Goal: Information Seeking & Learning: Check status

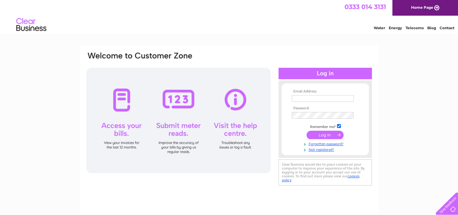
click at [313, 100] on input "text" at bounding box center [323, 98] width 62 height 7
type input "[EMAIL_ADDRESS][DOMAIN_NAME]"
click at [330, 136] on input "submit" at bounding box center [325, 135] width 37 height 8
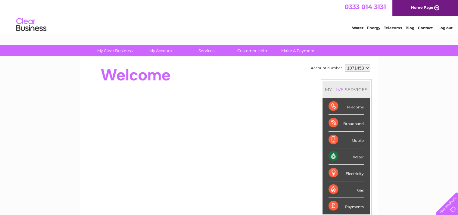
click at [335, 156] on div "Water" at bounding box center [346, 156] width 35 height 17
click at [358, 156] on div "Water" at bounding box center [346, 156] width 35 height 17
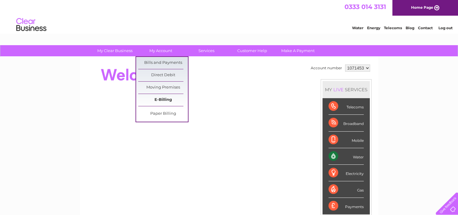
click at [156, 96] on link "E-Billing" at bounding box center [163, 100] width 50 height 12
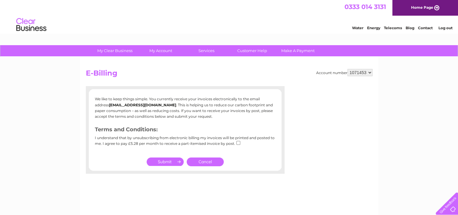
click at [162, 160] on input "submit" at bounding box center [165, 162] width 37 height 8
click at [237, 143] on input "checkbox" at bounding box center [239, 143] width 4 height 4
checkbox input "true"
click at [174, 161] on input "submit" at bounding box center [165, 162] width 37 height 8
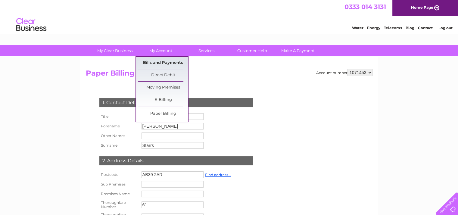
click at [157, 65] on link "Bills and Payments" at bounding box center [163, 63] width 50 height 12
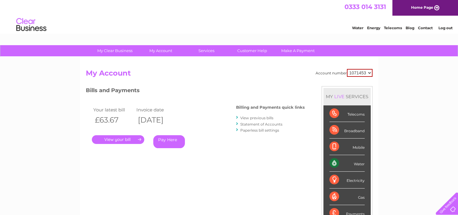
click at [131, 137] on link "." at bounding box center [118, 139] width 52 height 9
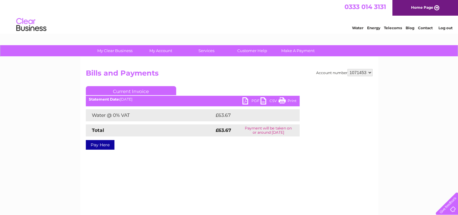
click at [254, 101] on link "PDF" at bounding box center [252, 101] width 18 height 9
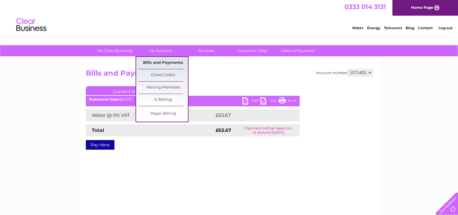
click at [163, 61] on link "Bills and Payments" at bounding box center [163, 63] width 50 height 12
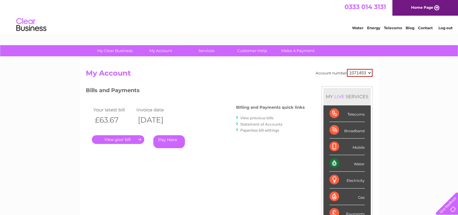
click at [249, 116] on link "View previous bills" at bounding box center [256, 118] width 33 height 5
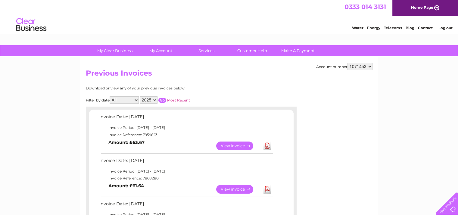
click at [239, 188] on link "View" at bounding box center [238, 189] width 44 height 9
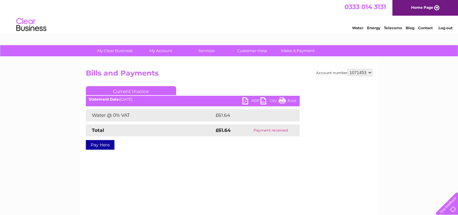
click at [246, 102] on link "PDF" at bounding box center [252, 101] width 18 height 9
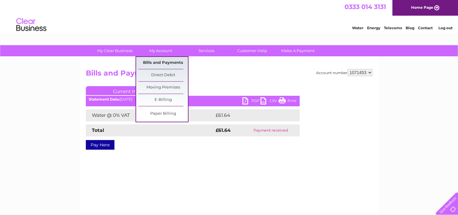
click at [157, 62] on link "Bills and Payments" at bounding box center [163, 63] width 50 height 12
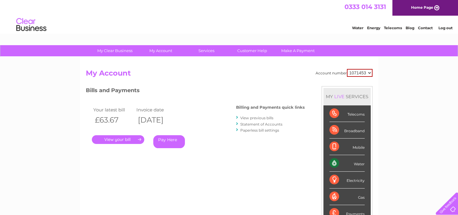
click at [248, 117] on link "View previous bills" at bounding box center [256, 118] width 33 height 5
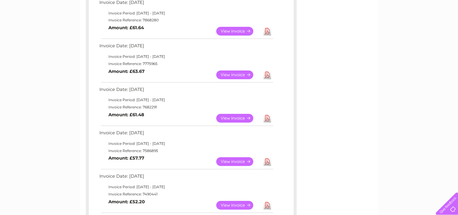
scroll to position [160, 0]
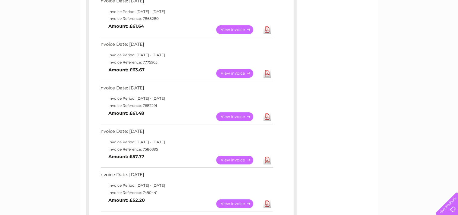
click at [232, 75] on link "View" at bounding box center [238, 73] width 44 height 9
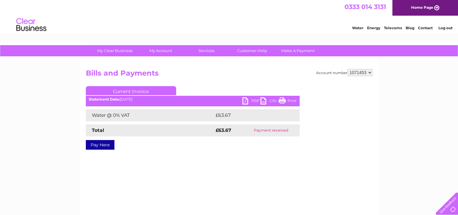
click at [248, 100] on link "PDF" at bounding box center [252, 101] width 18 height 9
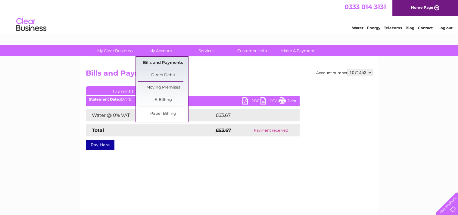
click at [159, 62] on link "Bills and Payments" at bounding box center [163, 63] width 50 height 12
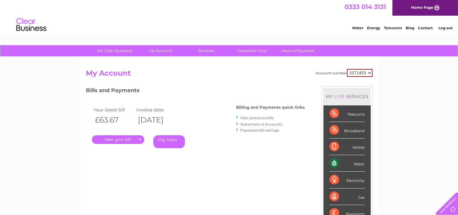
click at [251, 117] on link "View previous bills" at bounding box center [256, 118] width 33 height 5
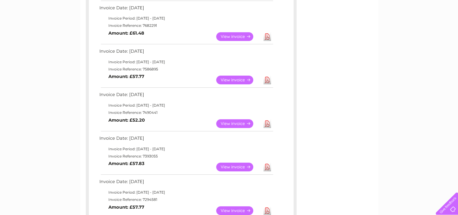
scroll to position [241, 0]
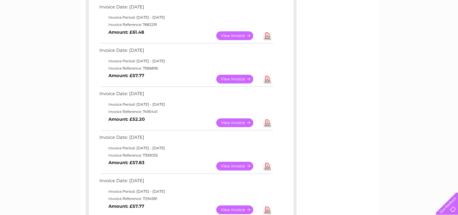
click at [266, 35] on link "Download" at bounding box center [268, 35] width 8 height 9
click at [239, 79] on link "View" at bounding box center [238, 79] width 44 height 9
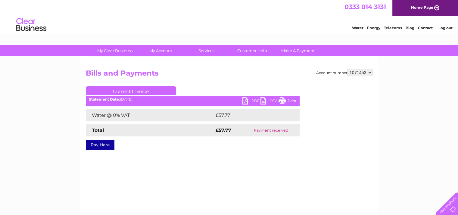
click at [247, 100] on link "PDF" at bounding box center [252, 101] width 18 height 9
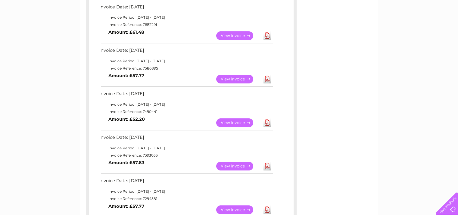
click at [239, 122] on link "View" at bounding box center [238, 122] width 44 height 9
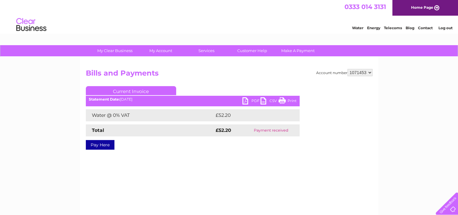
click at [248, 99] on link "PDF" at bounding box center [252, 101] width 18 height 9
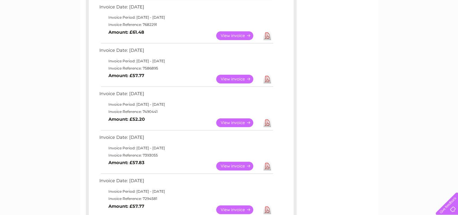
click at [234, 165] on link "View" at bounding box center [238, 166] width 44 height 9
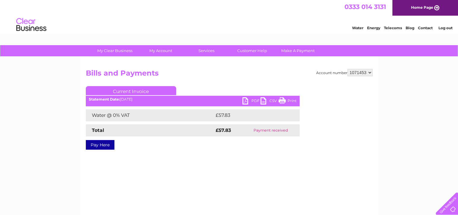
click at [246, 100] on link "PDF" at bounding box center [252, 101] width 18 height 9
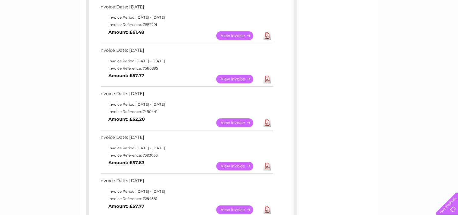
click at [234, 207] on link "View" at bounding box center [238, 209] width 44 height 9
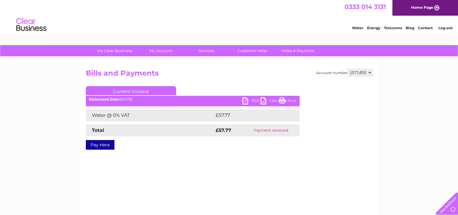
click at [245, 100] on link "PDF" at bounding box center [252, 101] width 18 height 9
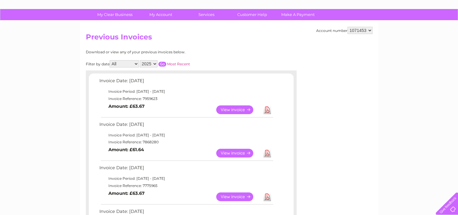
scroll to position [35, 0]
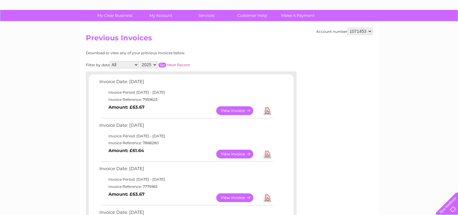
click at [154, 65] on select "2025 2024 2023 2022" at bounding box center [149, 64] width 18 height 7
select select "2024"
click at [140, 61] on select "2025 2024 2023 2022" at bounding box center [149, 64] width 18 height 7
click at [136, 64] on select "All January February March April May June July August September October Novembe…" at bounding box center [124, 64] width 29 height 7
select select "12"
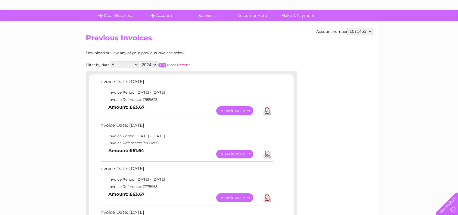
click at [110, 61] on select "All January February March April May June July August September October Novembe…" at bounding box center [124, 64] width 29 height 7
click at [161, 72] on div at bounding box center [191, 74] width 211 height 6
click at [162, 65] on input "button" at bounding box center [162, 65] width 8 height 5
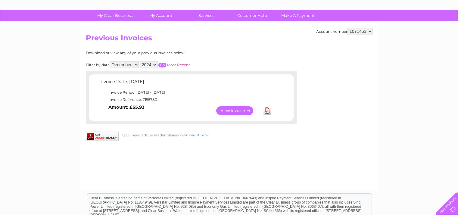
click at [235, 111] on link "View" at bounding box center [238, 110] width 44 height 9
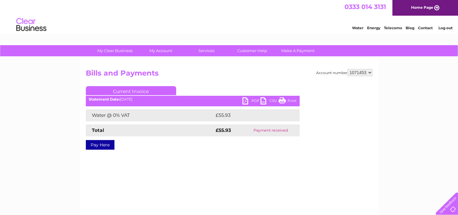
click at [245, 102] on link "PDF" at bounding box center [252, 101] width 18 height 9
click at [449, 27] on link "Log out" at bounding box center [445, 28] width 14 height 5
